Goal: Task Accomplishment & Management: Manage account settings

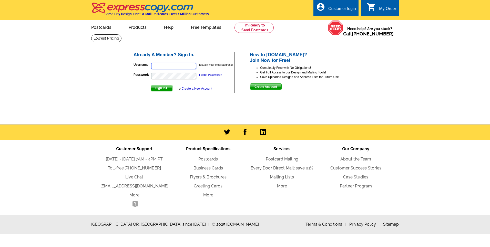
click at [176, 69] on input "Username:" at bounding box center [173, 66] width 45 height 6
type input "cg@sfcromo.com"
click at [175, 78] on form "Username: cg@sfcromo.com (usually your email address) Password: Forgot Password…" at bounding box center [184, 75] width 101 height 31
click at [197, 77] on nordpass-icon at bounding box center [197, 77] width 0 height 0
click at [163, 67] on input "cg@sfcromo.com" at bounding box center [173, 66] width 45 height 6
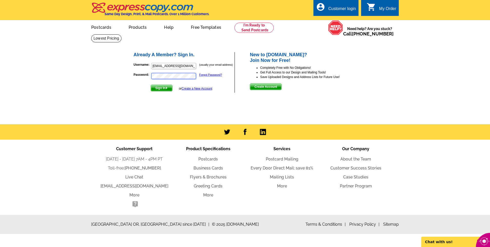
click at [151, 85] on button "Sign In" at bounding box center [162, 88] width 22 height 7
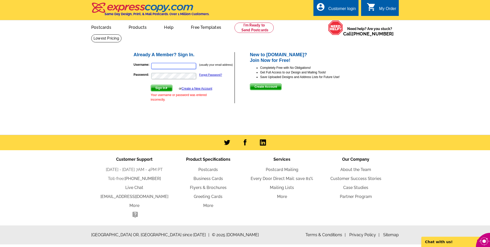
click at [164, 66] on input "Username:" at bounding box center [173, 66] width 45 height 6
type input "cg@sficromo.us"
click at [151, 85] on button "Sign In" at bounding box center [162, 88] width 22 height 7
